Goal: Check status: Check status

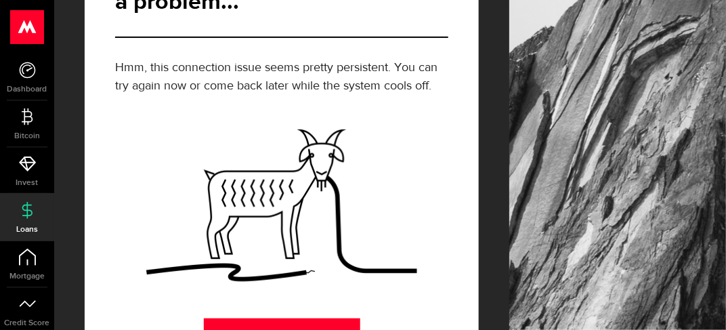
scroll to position [140, 0]
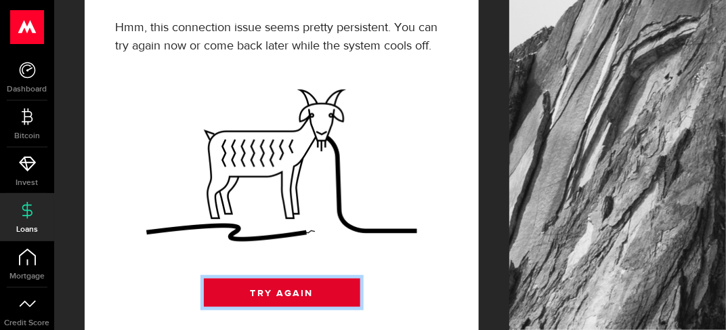
click at [274, 278] on link "Try Again" at bounding box center [282, 292] width 156 height 28
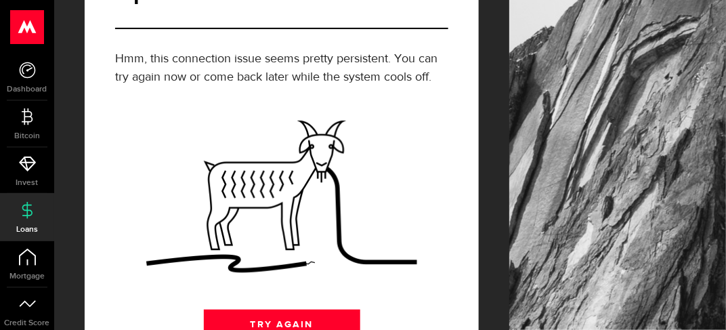
scroll to position [135, 0]
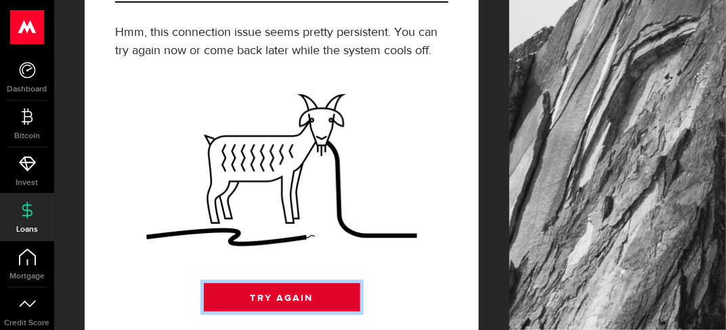
click at [282, 283] on link "Try Again" at bounding box center [282, 297] width 156 height 28
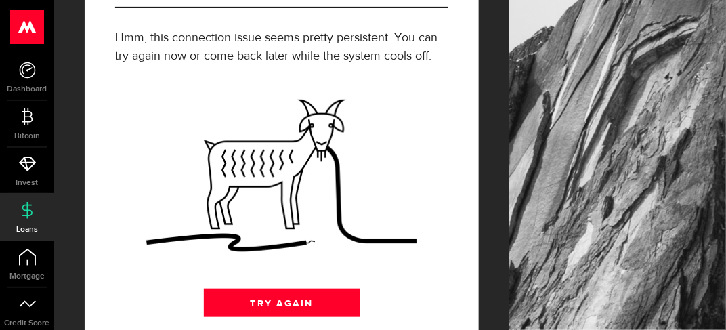
scroll to position [140, 0]
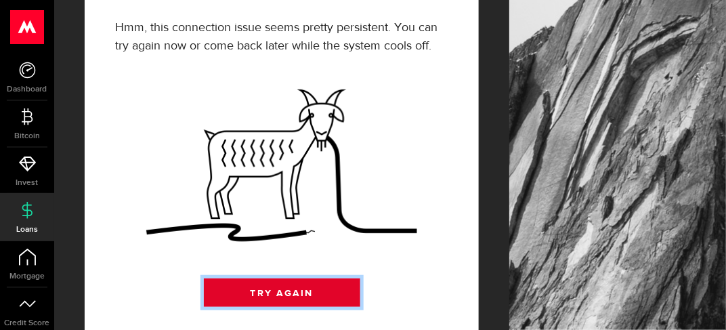
click at [271, 278] on link "Try Again" at bounding box center [282, 292] width 156 height 28
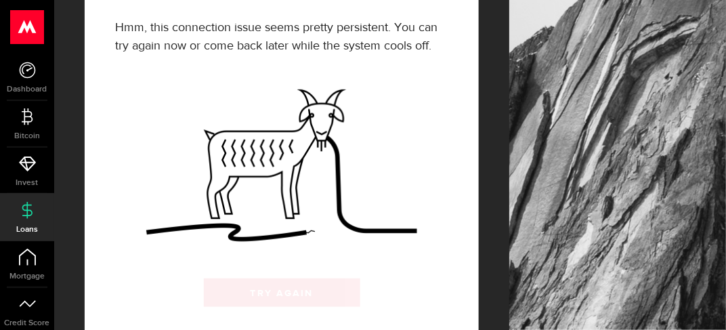
scroll to position [116, 0]
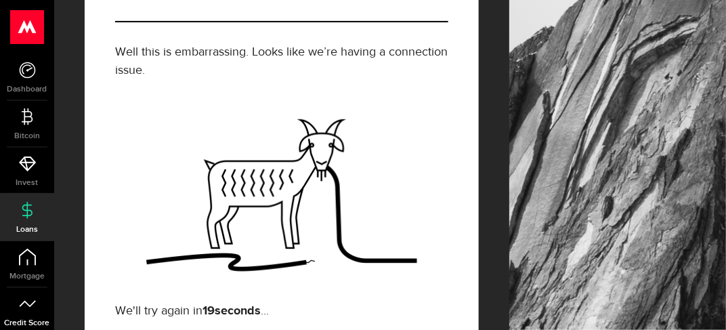
click at [34, 307] on icon at bounding box center [27, 303] width 17 height 17
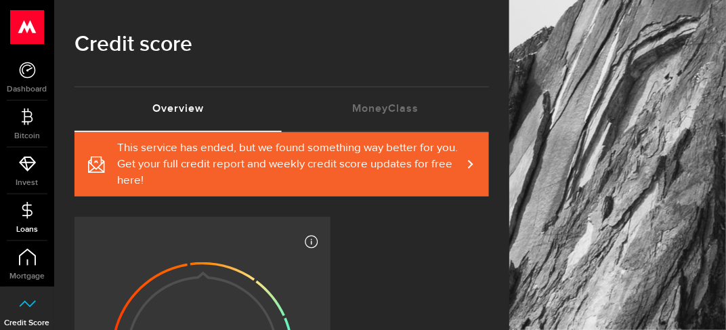
click at [17, 221] on link "Loans" at bounding box center [27, 217] width 54 height 46
